Goal: Task Accomplishment & Management: Use online tool/utility

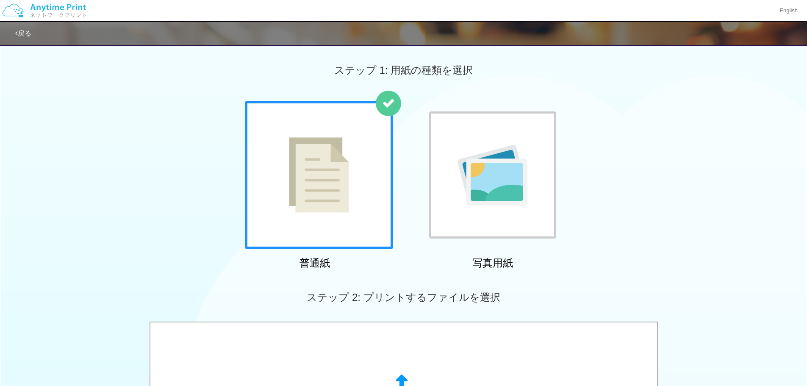
scroll to position [169, 0]
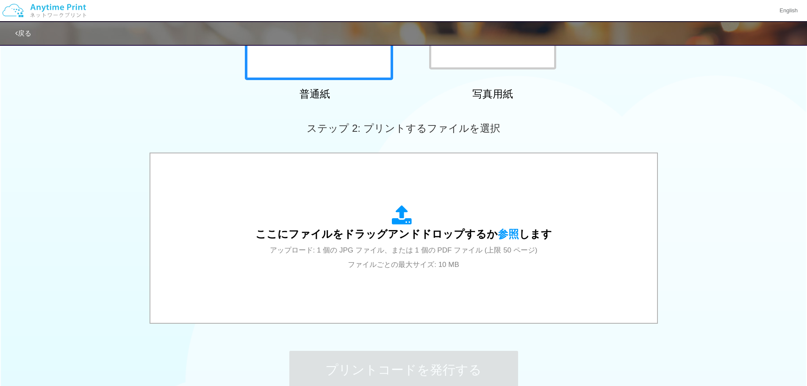
click at [711, 317] on div "ここにファイルをドラッグアンドドロップするか 参照 します アップロード: 1 個の JPG ファイル、または 1 個の PDF ファイル (上限 50 ペー…" at bounding box center [403, 238] width 807 height 173
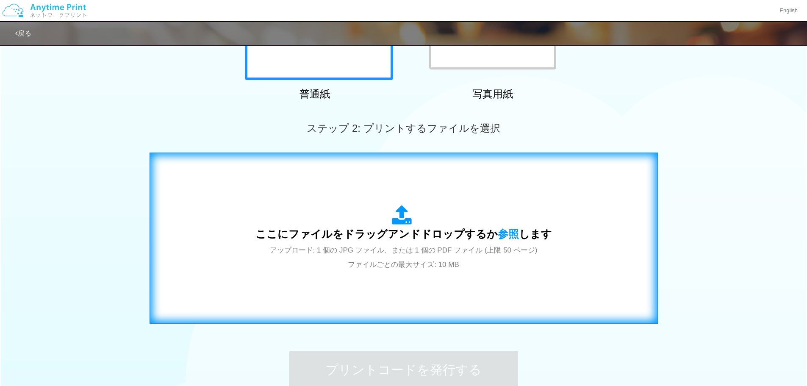
click at [498, 210] on div "ここにファイルをドラッグアンドドロップするか 参照 します アップロード: 1 個の JPG ファイル、または 1 個の PDF ファイル (上限 50 ペー…" at bounding box center [403, 238] width 296 height 66
click at [715, 314] on div "ここにファイルをドラッグアンドドロップするか 参照 します アップロード: 1 個の JPG ファイル、または 1 個の PDF ファイル (上限 50 ペー…" at bounding box center [403, 238] width 807 height 173
click at [510, 182] on div "ここにファイルをドラッグアンドドロップするか 参照 します アップロード: 1 個の JPG ファイル、または 1 個の PDF ファイル (上限 50 ペー…" at bounding box center [403, 237] width 490 height 153
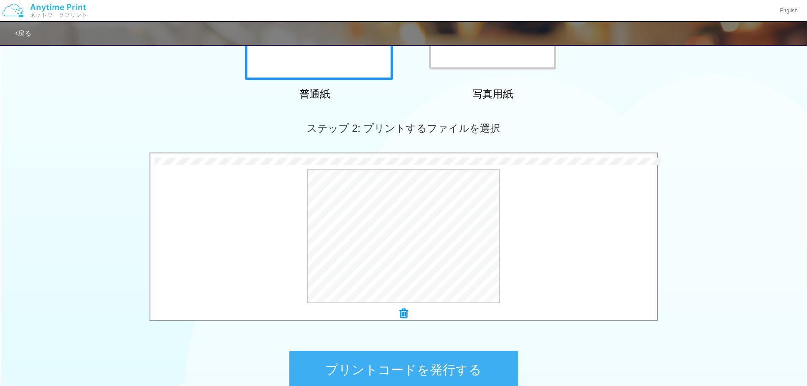
scroll to position [258, 0]
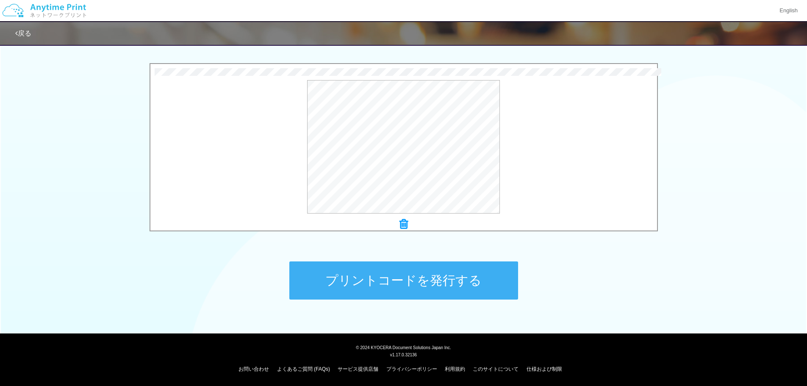
click at [451, 283] on button "プリントコードを発行する" at bounding box center [403, 280] width 229 height 38
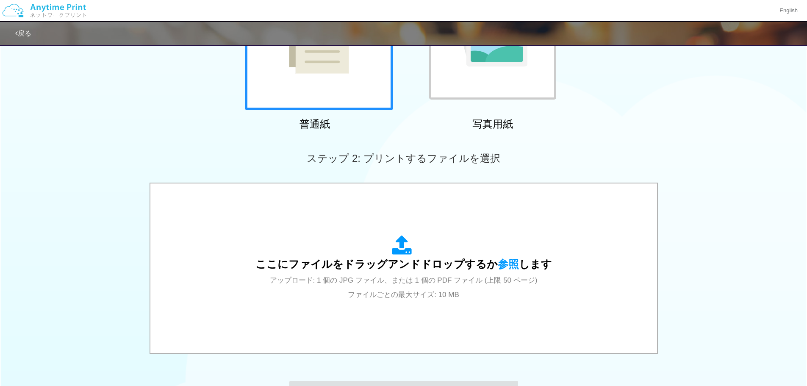
scroll to position [139, 0]
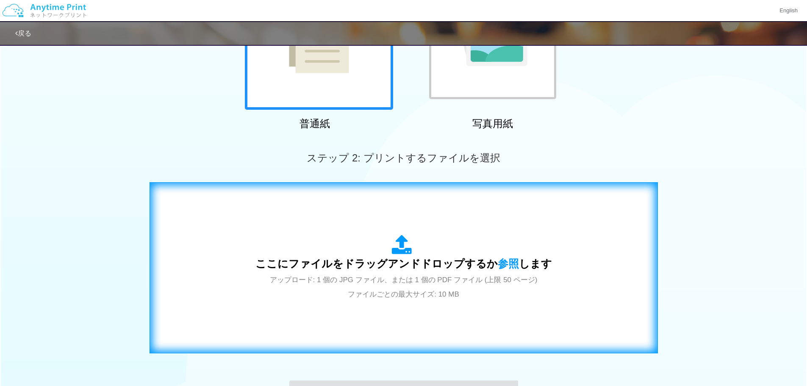
click at [423, 263] on span "ここにファイルをドラッグアンドドロップするか 参照 します" at bounding box center [403, 263] width 296 height 12
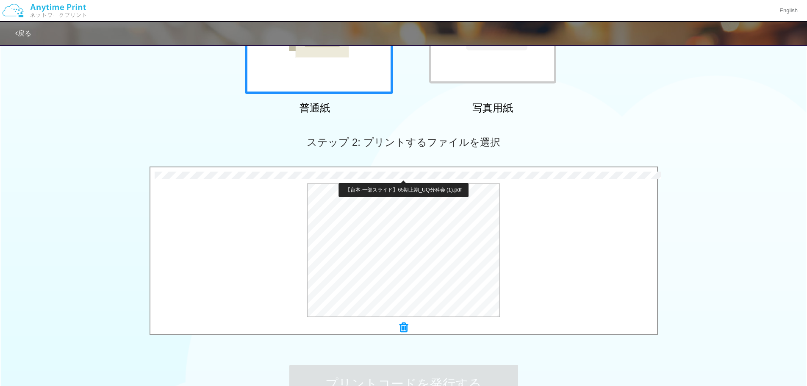
scroll to position [258, 0]
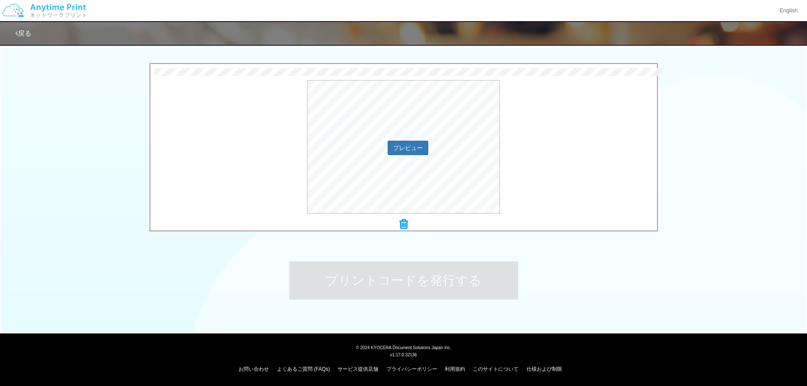
click at [558, 160] on div "プレビュー" at bounding box center [403, 146] width 506 height 133
click at [396, 149] on button "プレビュー" at bounding box center [407, 148] width 40 height 14
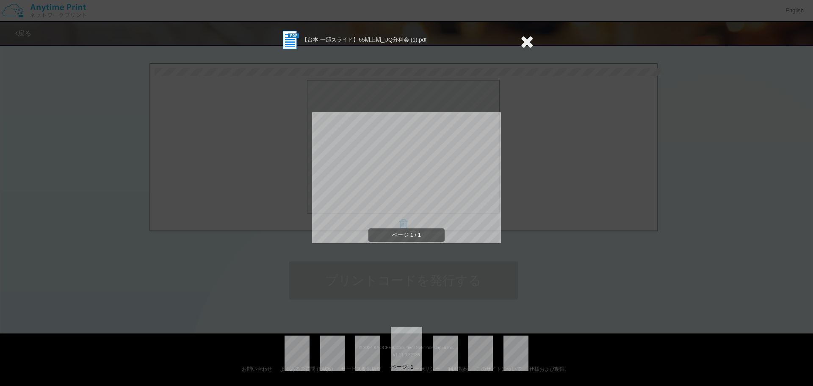
click at [237, 331] on div "【台本-一部スライド】65期上期_UQ分科会 (1).pdf ページ 1 / 1 ページ: 1" at bounding box center [406, 193] width 813 height 386
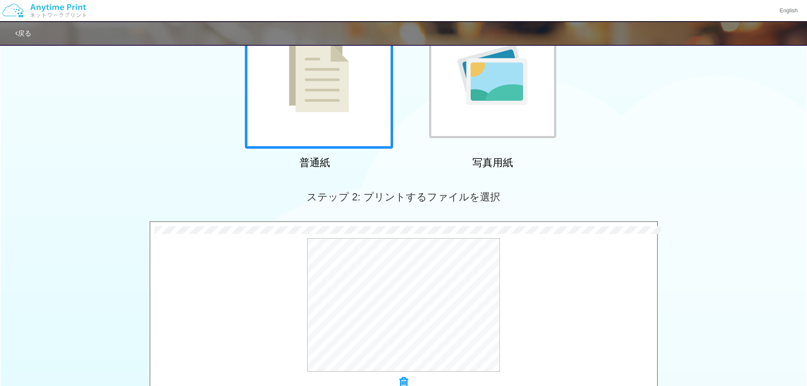
scroll to position [0, 0]
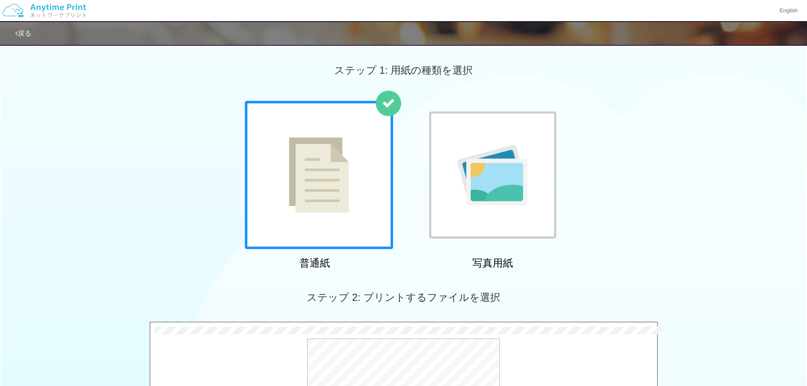
click at [24, 36] on link "戻る" at bounding box center [23, 33] width 16 height 7
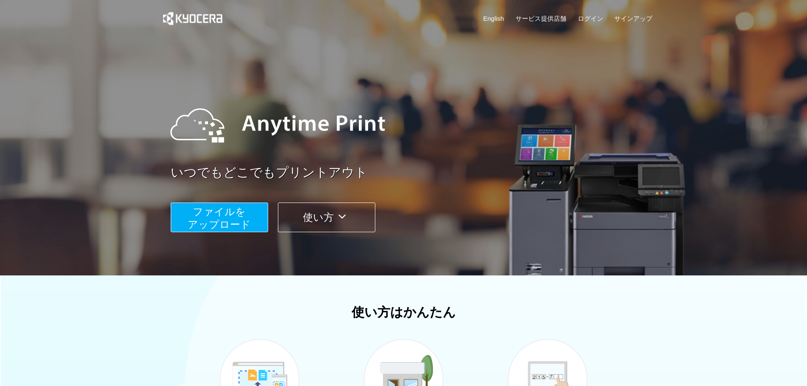
click at [207, 220] on span "ファイルを ​​アップロード" at bounding box center [219, 218] width 63 height 24
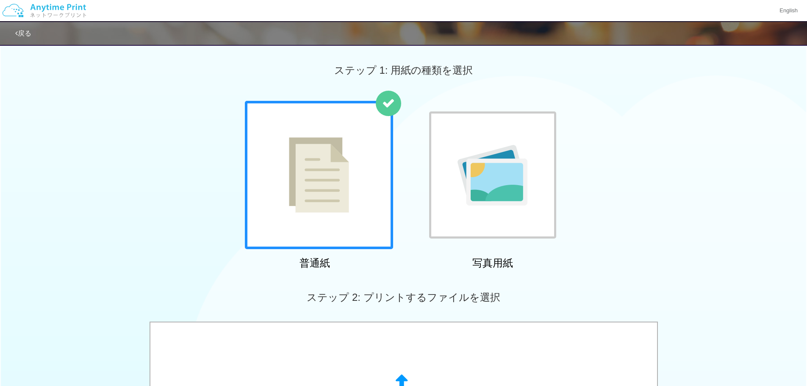
click at [23, 34] on link "戻る" at bounding box center [23, 33] width 16 height 7
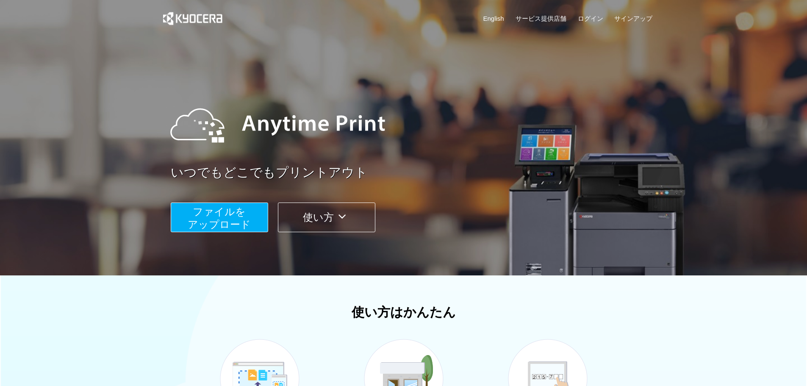
click at [268, 233] on div "いつでもどこでもプリントアウト ファイルを ​​アップロード 使い方" at bounding box center [403, 159] width 508 height 237
click at [259, 227] on button "ファイルを ​​アップロード" at bounding box center [219, 217] width 97 height 30
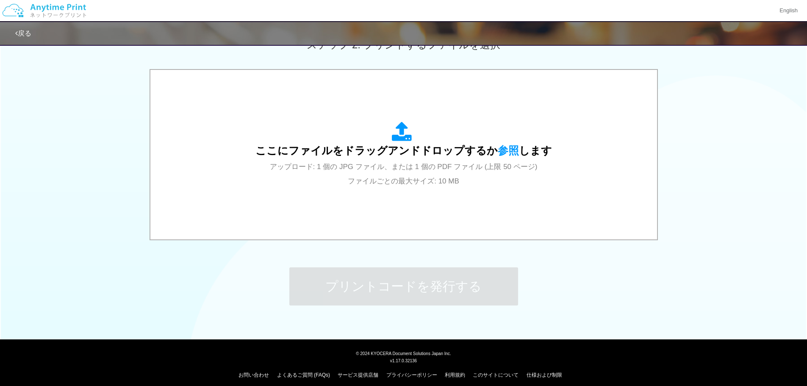
scroll to position [258, 0]
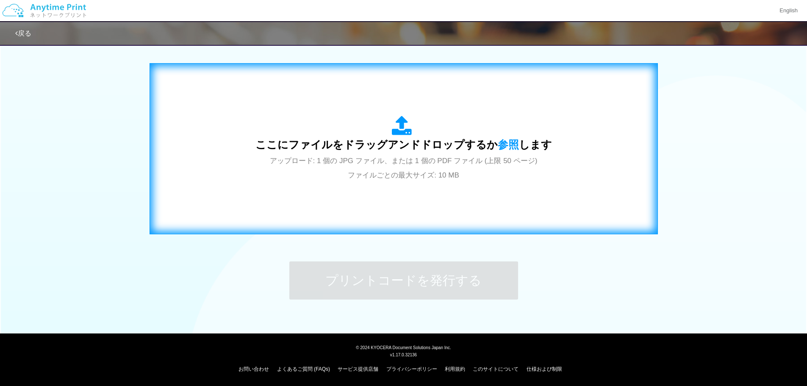
click at [445, 170] on span "アップロード: 1 個の JPG ファイル、または 1 個の PDF ファイル (上限 50 ページ) ファイルごとの最大サイズ: 10 MB" at bounding box center [404, 168] width 268 height 22
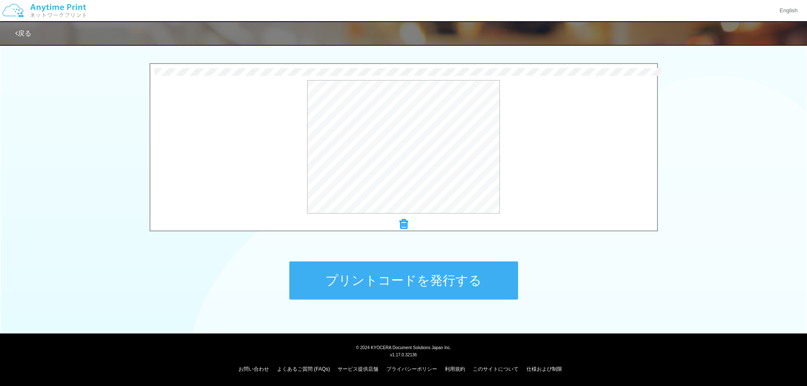
click at [410, 269] on button "プリントコードを発行する" at bounding box center [403, 280] width 229 height 38
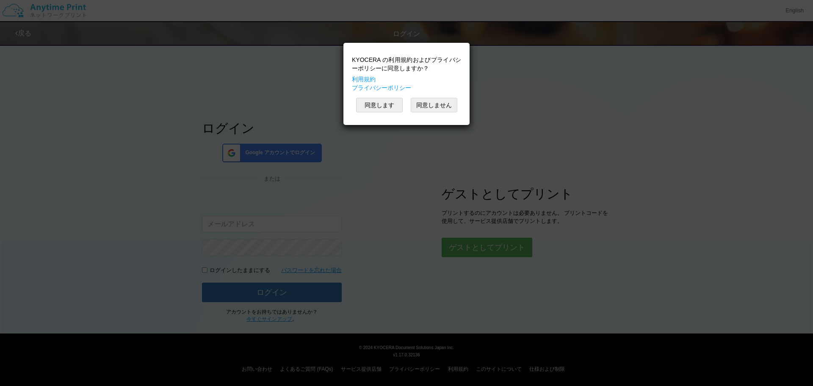
click at [380, 96] on div "KYOCERA の利用規約およびプライバシーポリシーに同意しますか？ 利用規約 プライバシーポリシー 同意します 同意しません" at bounding box center [407, 84] width 118 height 74
click at [378, 104] on button "同意します" at bounding box center [379, 105] width 47 height 14
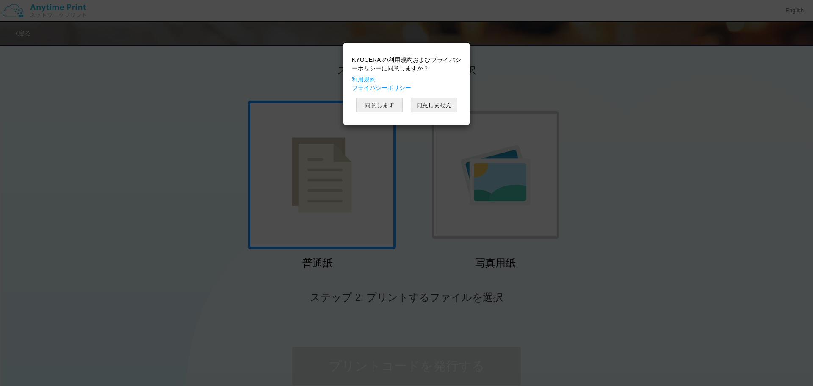
click at [378, 104] on button "同意します" at bounding box center [379, 105] width 47 height 14
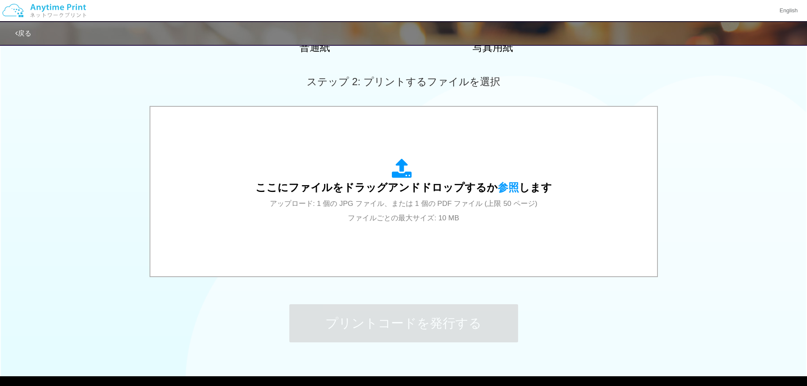
scroll to position [258, 0]
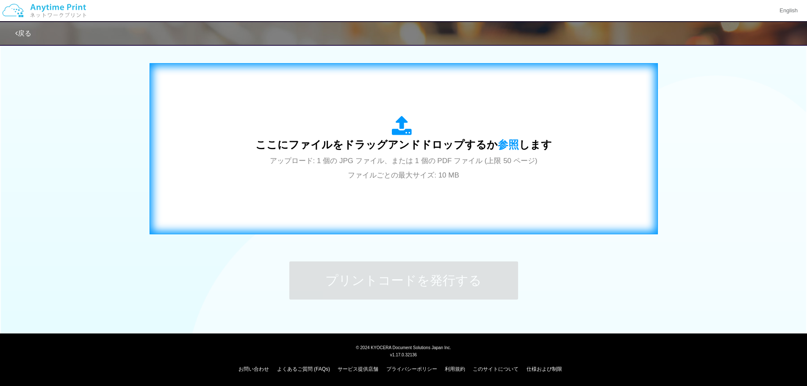
click at [384, 155] on div "ここにファイルをドラッグアンドドロップするか 参照 します アップロード: 1 個の JPG ファイル、または 1 個の PDF ファイル (上限 50 ペー…" at bounding box center [403, 149] width 296 height 66
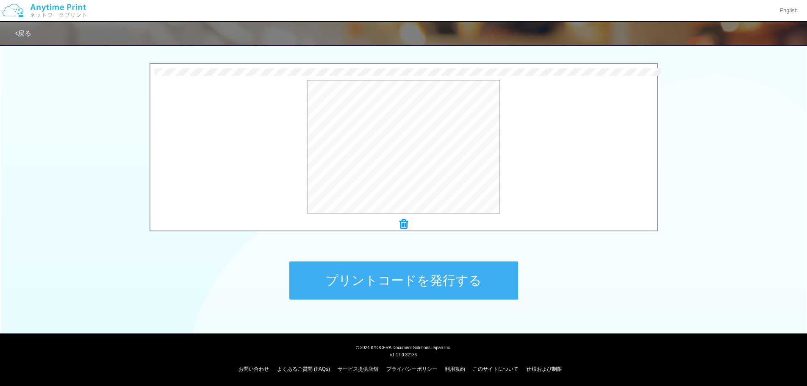
click at [465, 271] on button "プリントコードを発行する" at bounding box center [403, 280] width 229 height 38
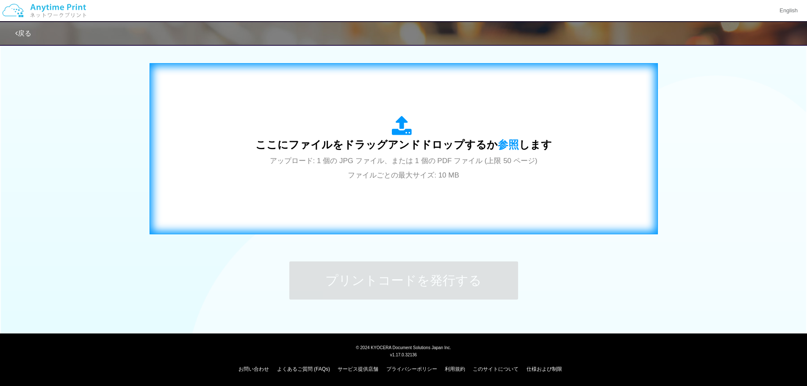
click at [422, 218] on div "ここにファイルをドラッグアンドドロップするか 参照 します アップロード: 1 個の JPG ファイル、または 1 個の PDF ファイル (上限 50 ペー…" at bounding box center [403, 148] width 490 height 153
